Goal: Complete application form

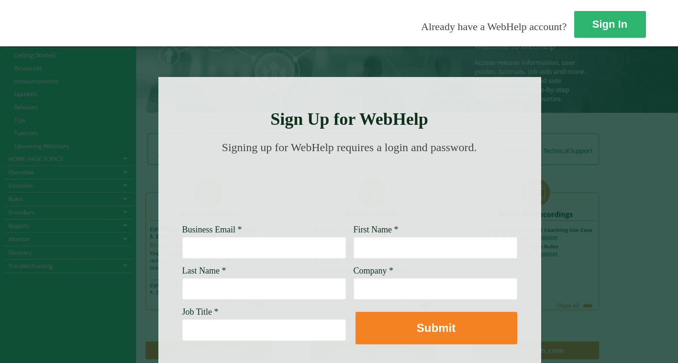
scroll to position [48, 0]
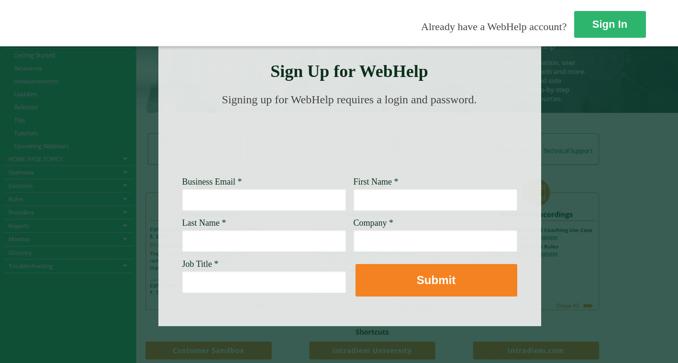
click at [285, 205] on input "Business Email *" at bounding box center [264, 200] width 164 height 22
type input "[PERSON_NAME][EMAIL_ADDRESS][PERSON_NAME][DOMAIN_NAME]"
type input "[PERSON_NAME]"
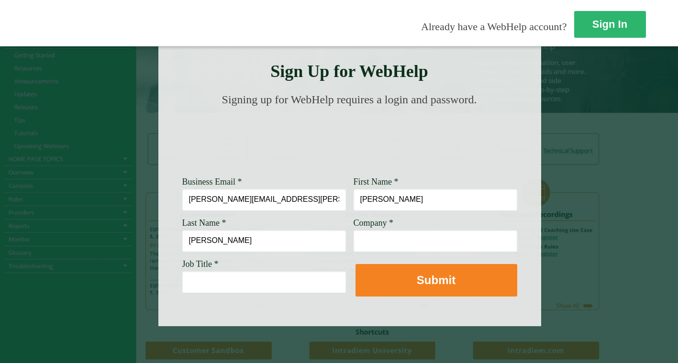
type input "[PERSON_NAME]"
type input "[PERSON_NAME] Fargo"
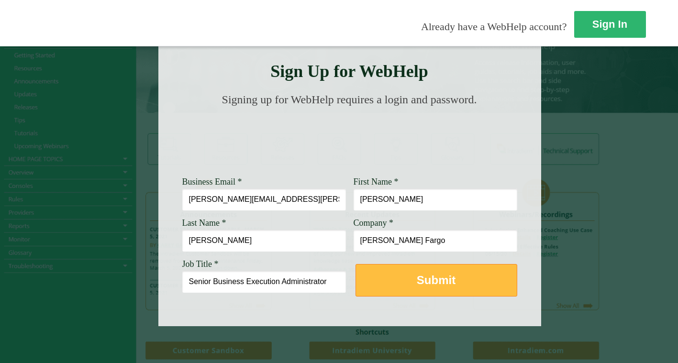
type input "Senior Business Execution Administrator"
click at [439, 275] on strong "Submit" at bounding box center [436, 280] width 39 height 13
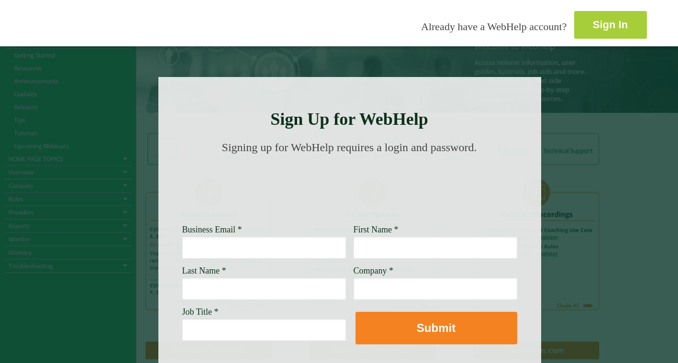
click at [593, 23] on strong "Sign In" at bounding box center [610, 25] width 35 height 12
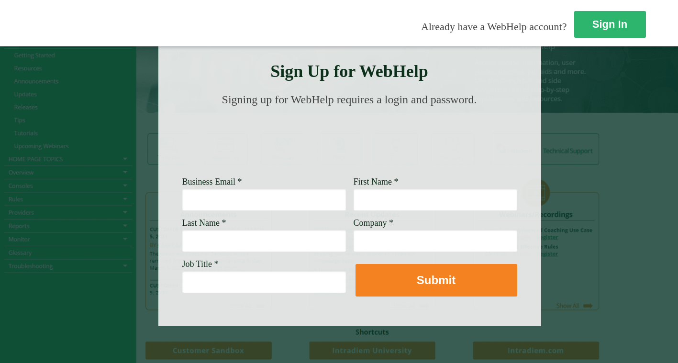
click at [271, 203] on input "Business Email *" at bounding box center [264, 200] width 164 height 22
